Goal: Task Accomplishment & Management: Manage account settings

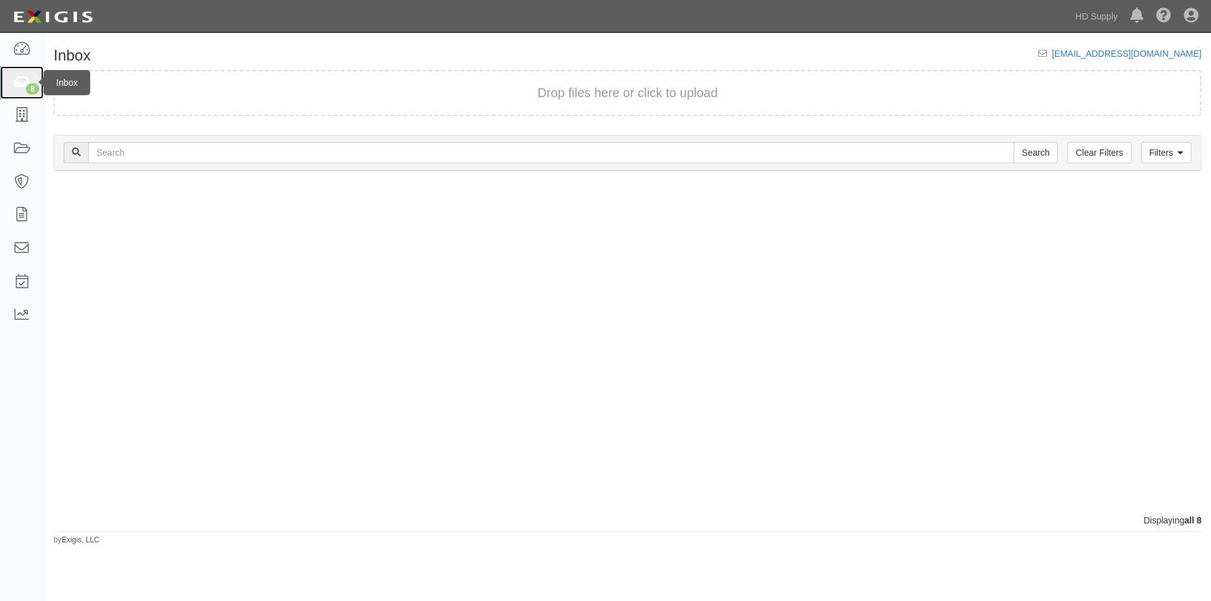
click at [32, 86] on div "8" at bounding box center [32, 88] width 13 height 11
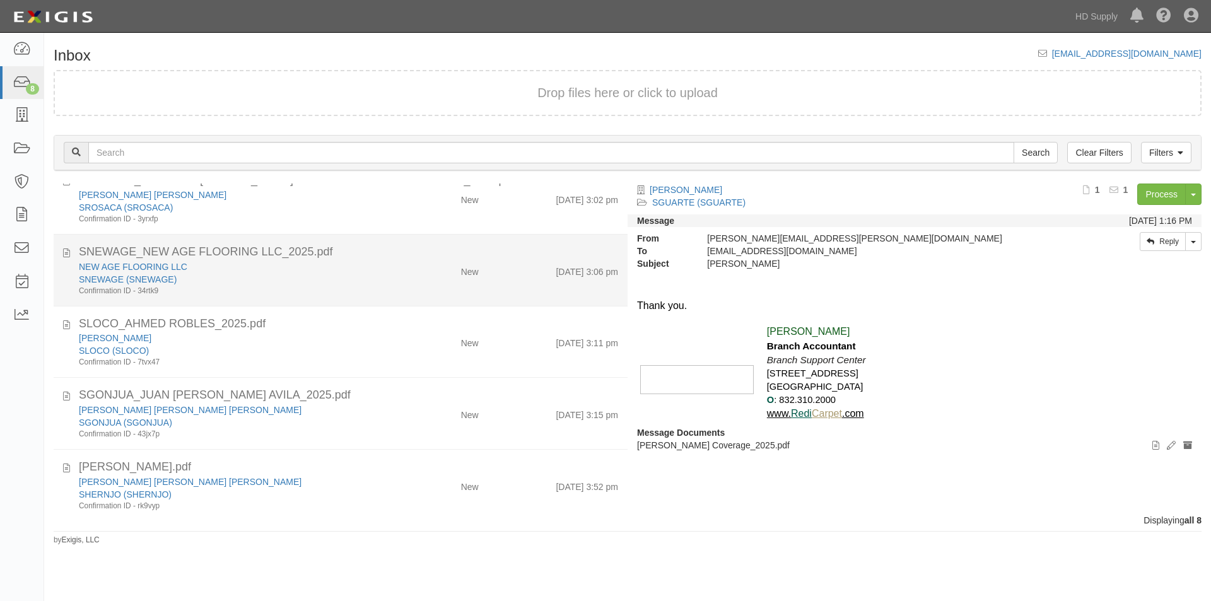
scroll to position [212, 0]
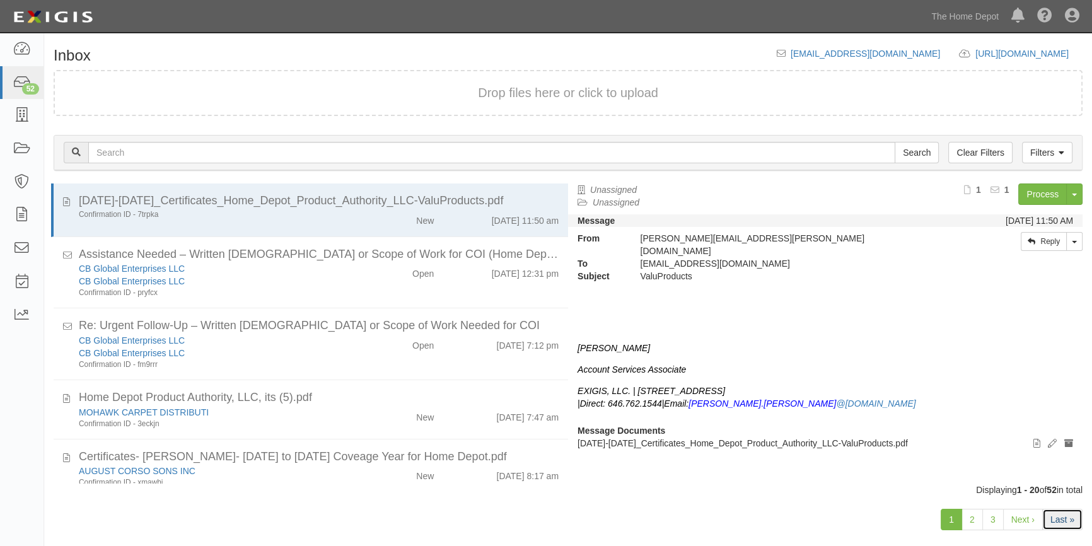
click at [1061, 524] on link "Last »" at bounding box center [1062, 519] width 40 height 21
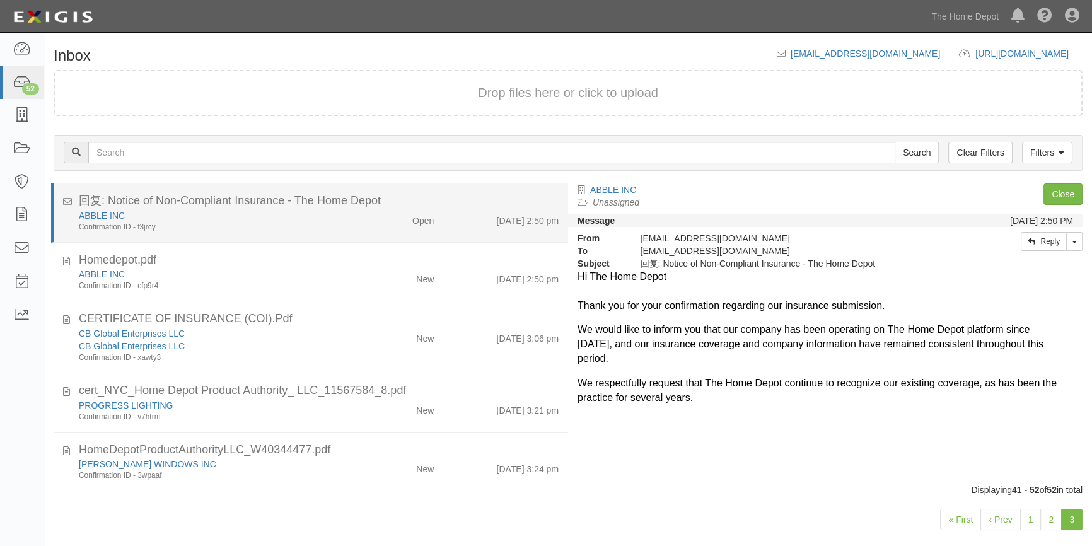
click at [366, 228] on div "ABBLE INC Confirmation ID - f3jrcy Open 10/1/25 2:50 pm" at bounding box center [318, 220] width 499 height 23
click at [96, 213] on link "ABBLE INC" at bounding box center [102, 216] width 46 height 10
click at [243, 227] on div "Confirmation ID - f3jrcy" at bounding box center [215, 227] width 272 height 11
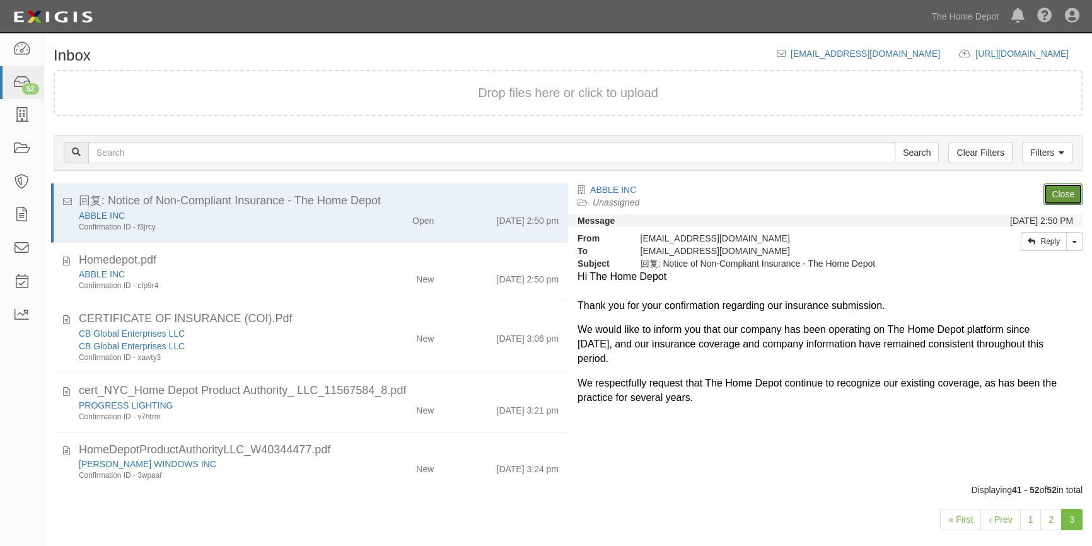
click at [1059, 187] on link "Close" at bounding box center [1063, 193] width 39 height 21
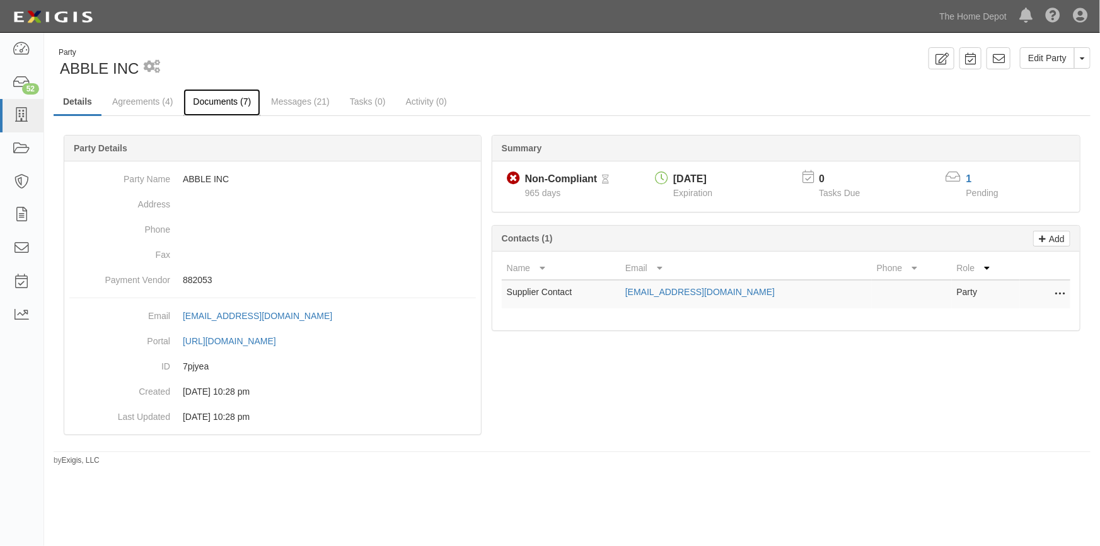
click at [214, 105] on link "Documents (7)" at bounding box center [221, 102] width 77 height 27
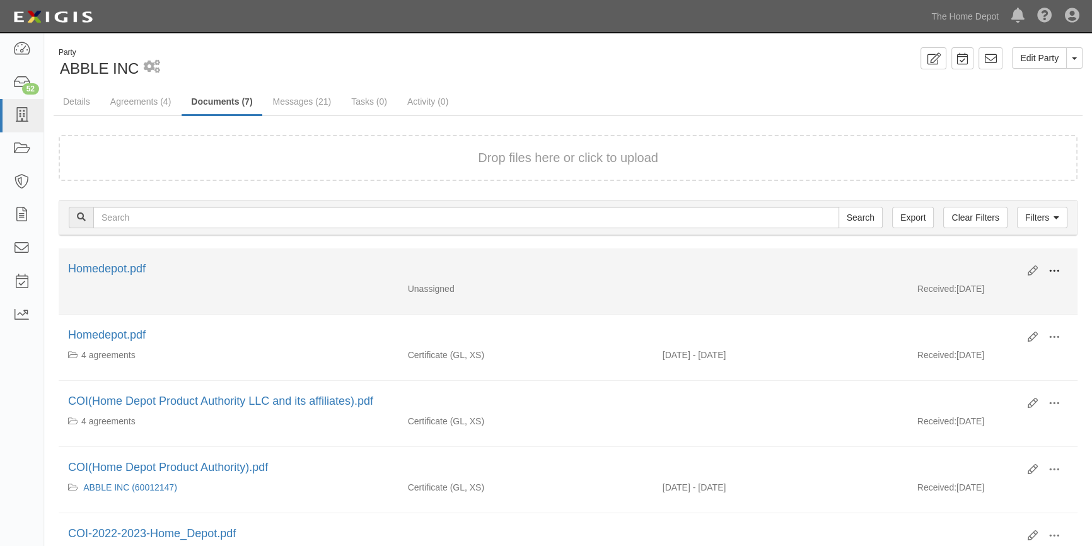
click at [1050, 266] on span at bounding box center [1054, 270] width 11 height 11
click at [978, 286] on link "View" at bounding box center [993, 289] width 100 height 23
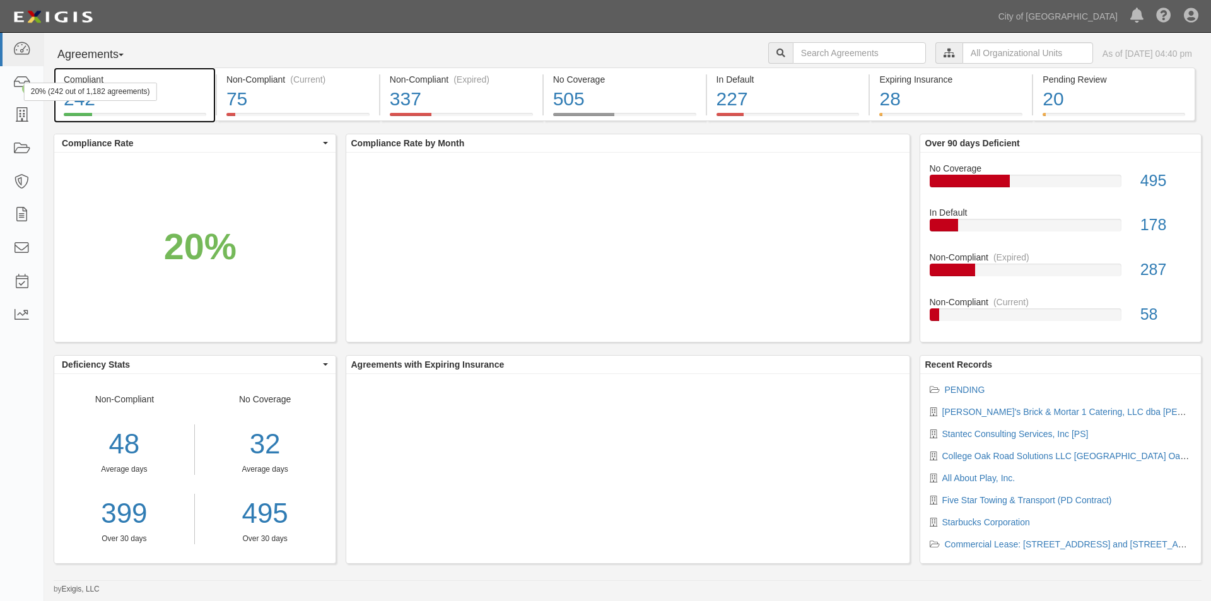
click at [25, 83] on div "20% (242 out of 1,182 agreements)" at bounding box center [90, 92] width 133 height 18
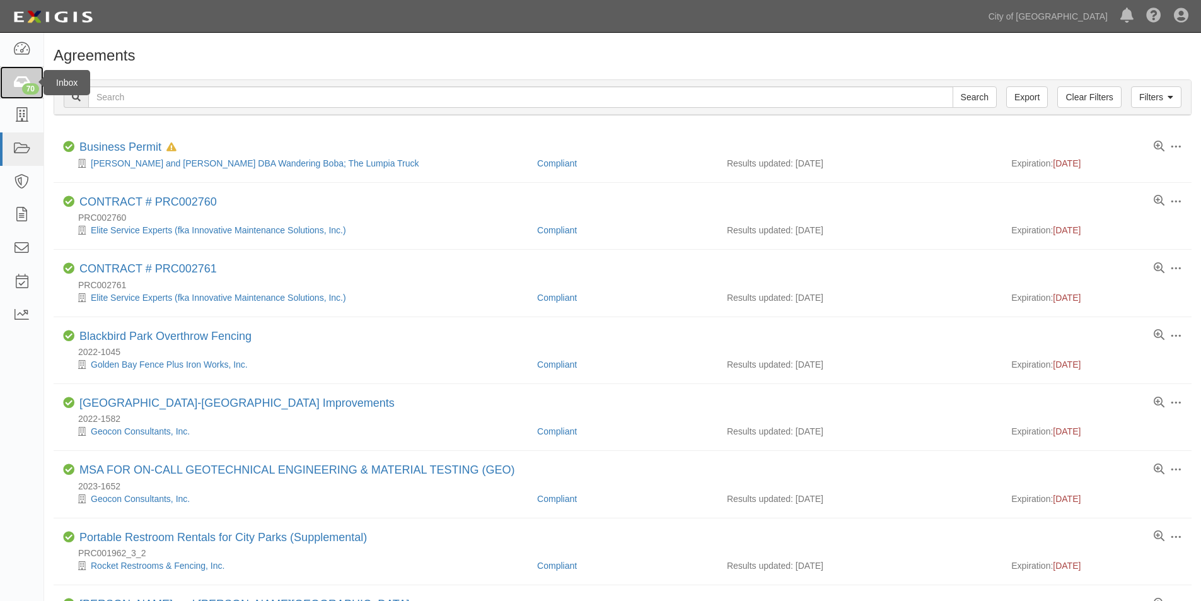
click at [22, 78] on icon at bounding box center [22, 83] width 18 height 15
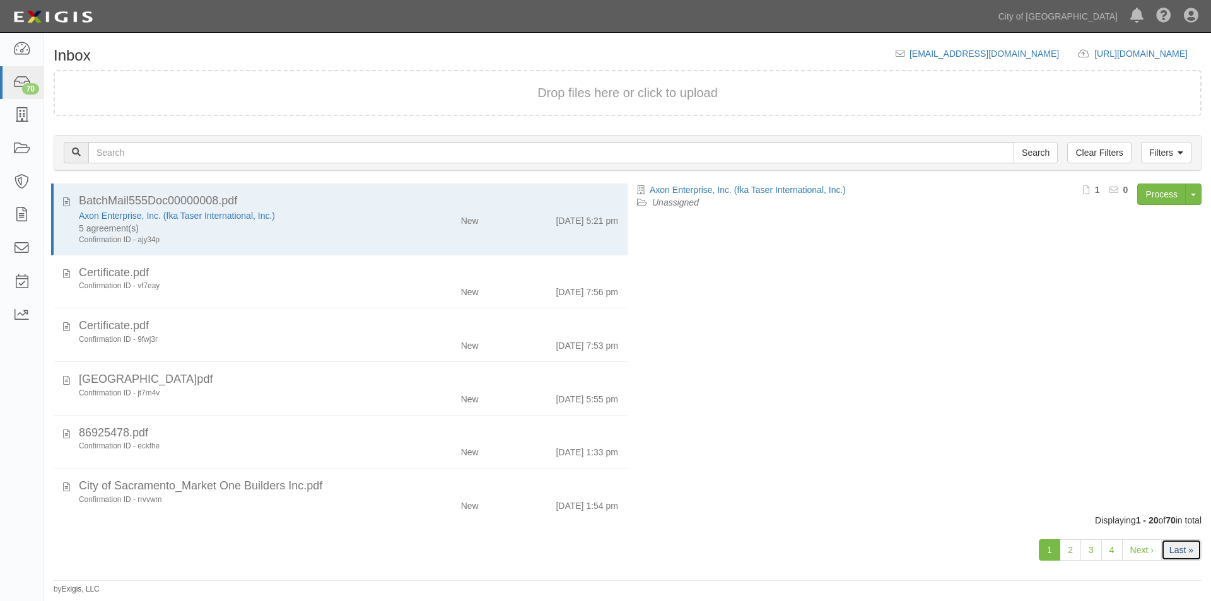
click at [1173, 548] on link "Last »" at bounding box center [1181, 549] width 40 height 21
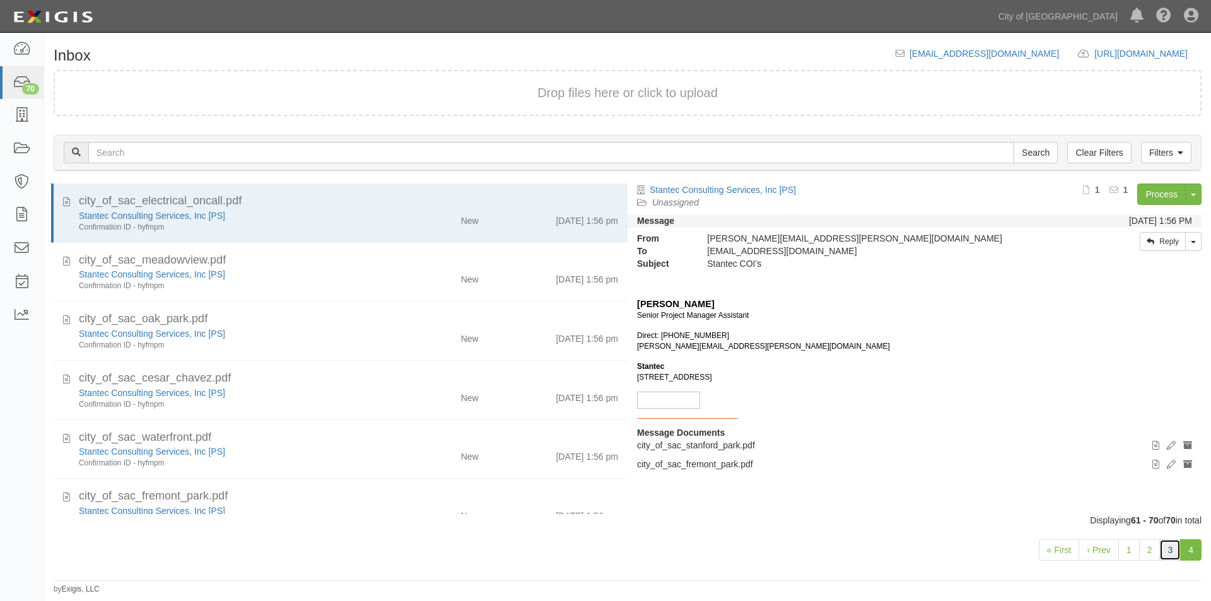
click at [1173, 553] on link "3" at bounding box center [1169, 549] width 21 height 21
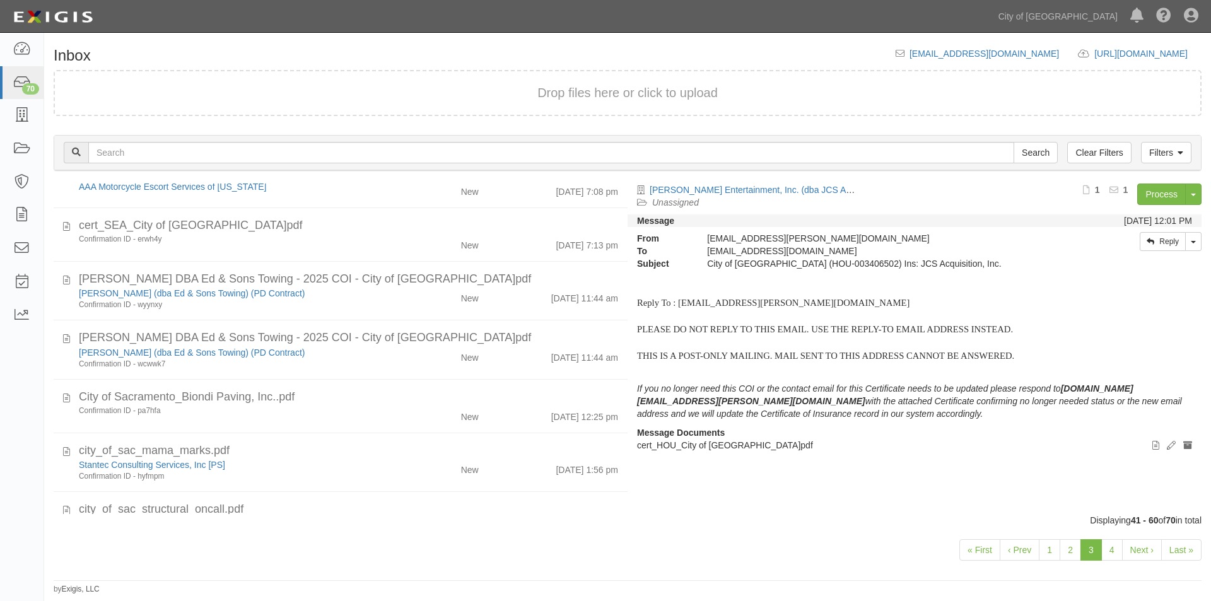
scroll to position [777, 0]
